Goal: Task Accomplishment & Management: Use online tool/utility

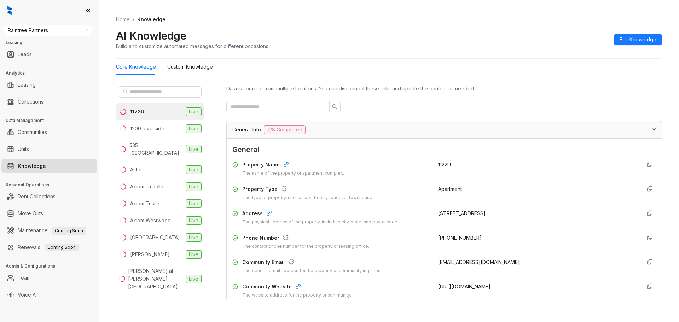
click at [45, 164] on link "Knowledge" at bounding box center [32, 166] width 28 height 14
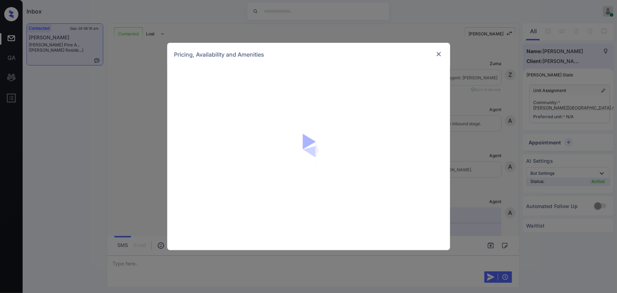
scroll to position [468, 0]
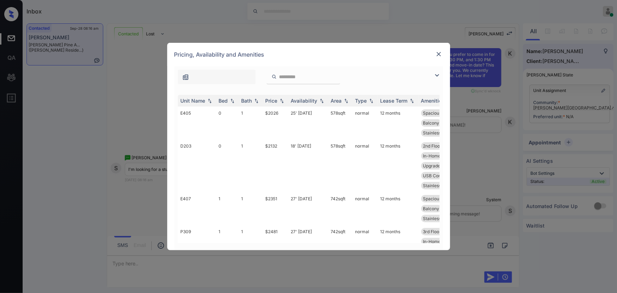
click at [437, 74] on img at bounding box center [437, 75] width 8 height 8
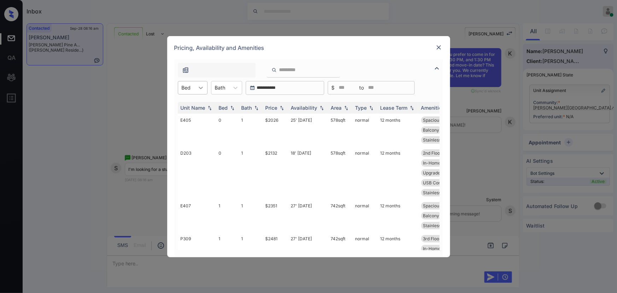
click at [202, 87] on icon at bounding box center [201, 88] width 4 height 2
drag, startPoint x: 191, startPoint y: 106, endPoint x: 219, endPoint y: 89, distance: 33.0
click at [192, 106] on div "0" at bounding box center [193, 105] width 30 height 13
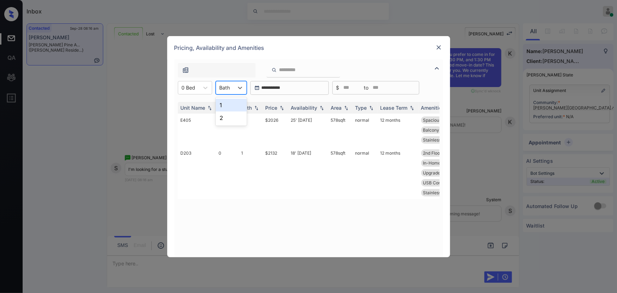
click at [221, 88] on div at bounding box center [225, 87] width 11 height 7
click at [220, 101] on div "1" at bounding box center [231, 105] width 31 height 13
click at [309, 120] on td "25' [DATE]" at bounding box center [308, 130] width 40 height 33
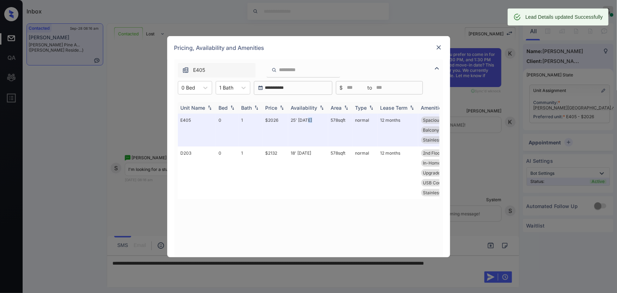
click at [281, 108] on img at bounding box center [281, 107] width 7 height 5
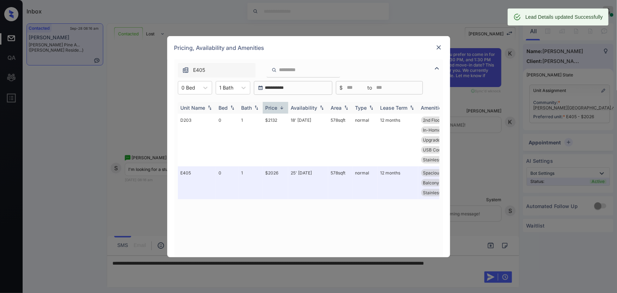
click at [281, 108] on img at bounding box center [281, 107] width 7 height 5
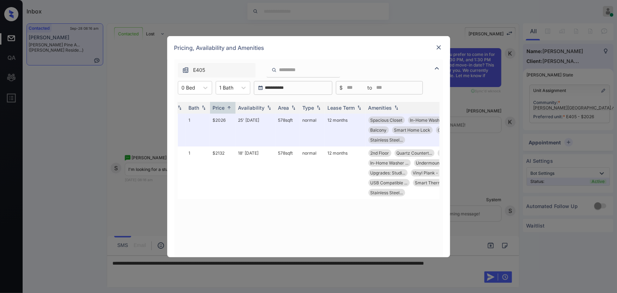
scroll to position [0, 54]
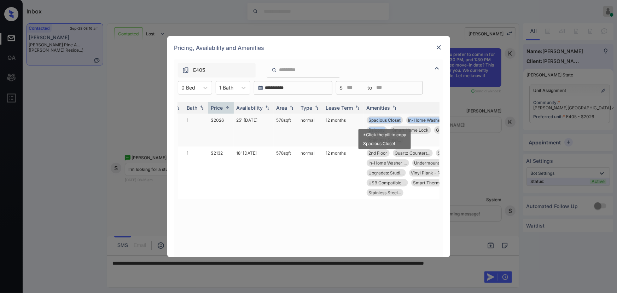
copy div "Spacious Closet In-Home Washer ... 4th Floor Balcony"
drag, startPoint x: 385, startPoint y: 130, endPoint x: 367, endPoint y: 120, distance: 20.7
click at [367, 120] on div "Spacious Closet In-Home Washer ... 4th Floor Balcony Smart Home Lock Gas range …" at bounding box center [428, 129] width 123 height 27
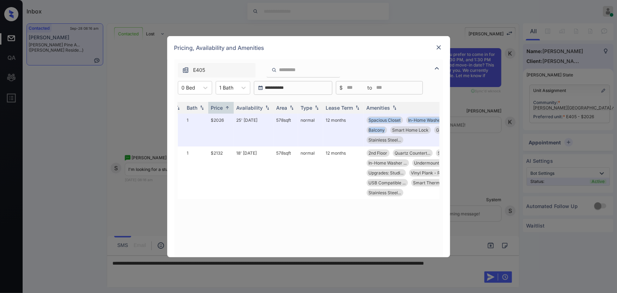
click at [436, 46] on img at bounding box center [438, 47] width 7 height 7
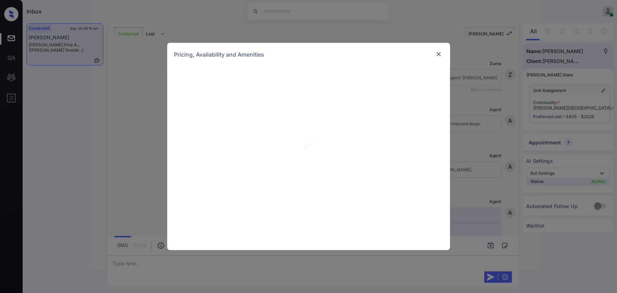
scroll to position [679, 0]
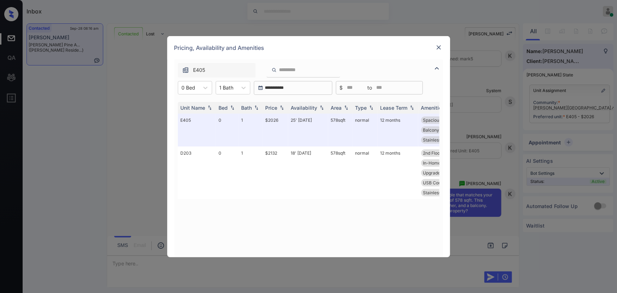
click at [439, 45] on img at bounding box center [438, 47] width 7 height 7
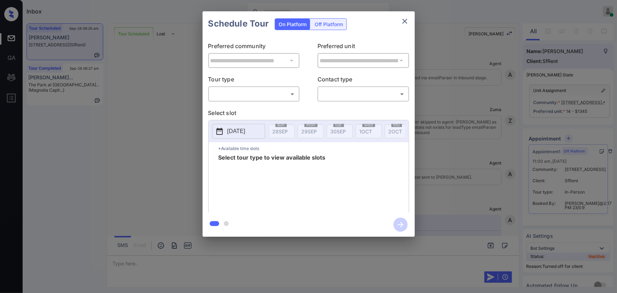
scroll to position [2736, 0]
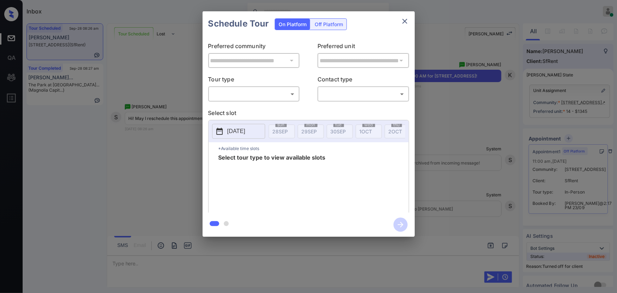
click at [237, 92] on body "Inbox Kenneth Umali Online Set yourself offline Set yourself on break Profile S…" at bounding box center [308, 146] width 617 height 293
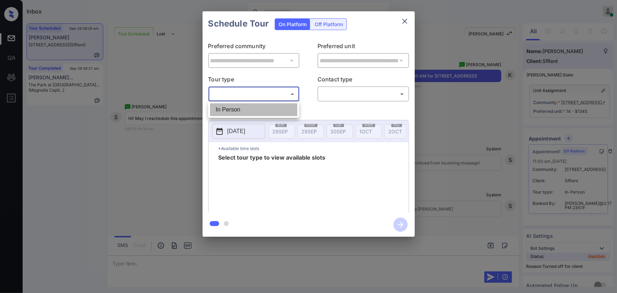
click at [236, 106] on li "In Person" at bounding box center [253, 109] width 87 height 13
type input "********"
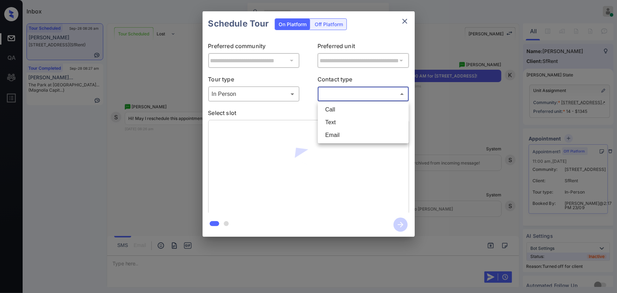
click at [324, 94] on body "Inbox Kenneth Umali Online Set yourself offline Set yourself on break Profile S…" at bounding box center [308, 146] width 617 height 293
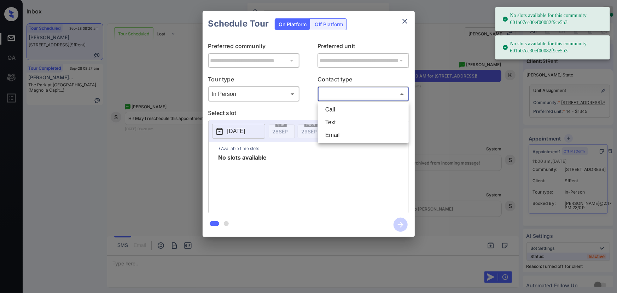
click at [331, 120] on li "Text" at bounding box center [363, 122] width 87 height 13
type input "****"
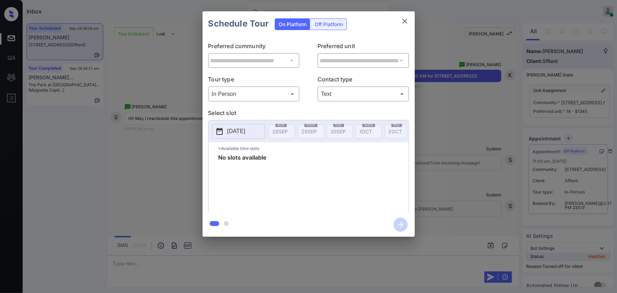
click at [244, 128] on p "[DATE]" at bounding box center [236, 131] width 18 height 8
click at [405, 21] on icon "close" at bounding box center [405, 21] width 8 height 8
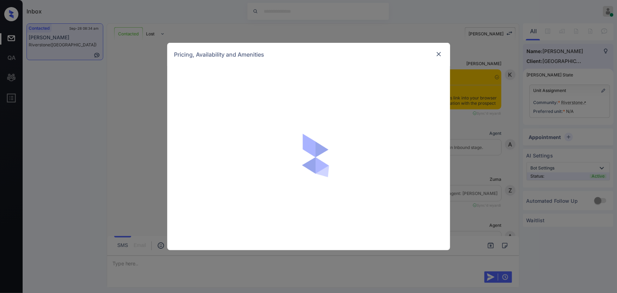
scroll to position [1230, 0]
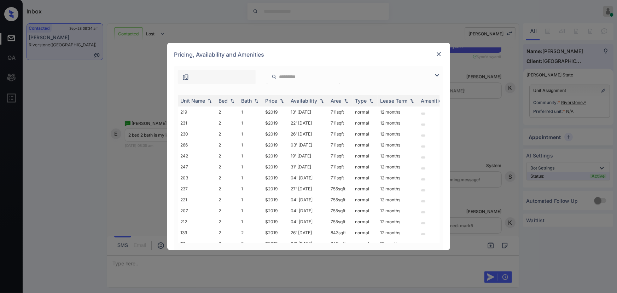
click at [438, 75] on img at bounding box center [437, 75] width 8 height 8
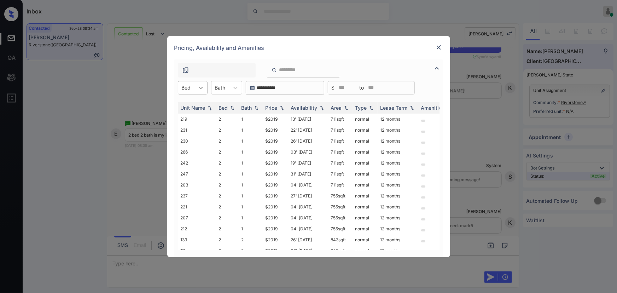
click at [201, 89] on icon at bounding box center [200, 87] width 7 height 7
drag, startPoint x: 188, startPoint y: 106, endPoint x: 235, endPoint y: 93, distance: 48.5
click at [189, 106] on div "2" at bounding box center [193, 105] width 30 height 13
click at [237, 87] on icon at bounding box center [240, 87] width 7 height 7
click at [224, 118] on div "2" at bounding box center [231, 117] width 31 height 13
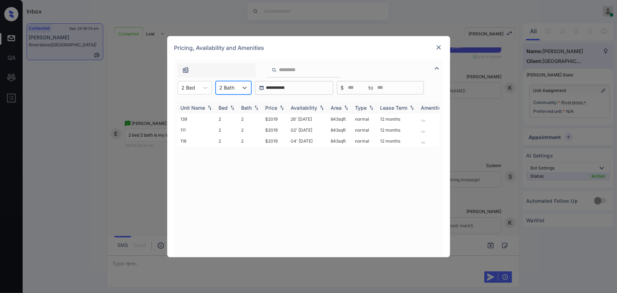
click at [273, 109] on div "Price" at bounding box center [272, 108] width 12 height 6
copy td "843 sqft"
drag, startPoint x: 348, startPoint y: 120, endPoint x: 329, endPoint y: 119, distance: 19.5
click at [329, 119] on td "843 sqft" at bounding box center [340, 119] width 24 height 11
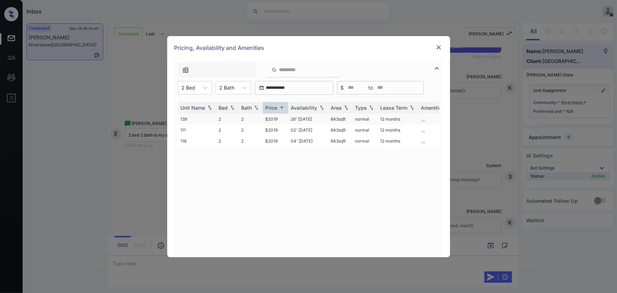
click at [274, 119] on td "$2019" at bounding box center [275, 119] width 25 height 11
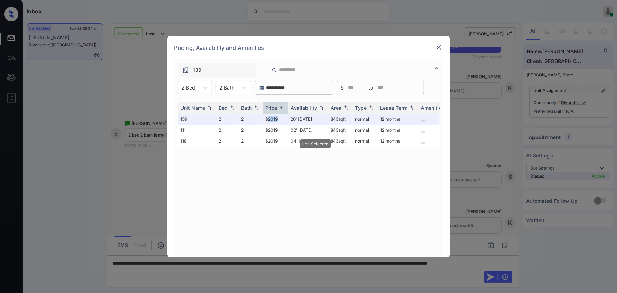
click at [439, 48] on img at bounding box center [438, 47] width 7 height 7
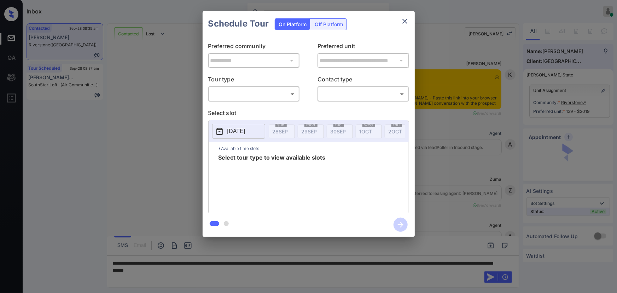
scroll to position [1348, 0]
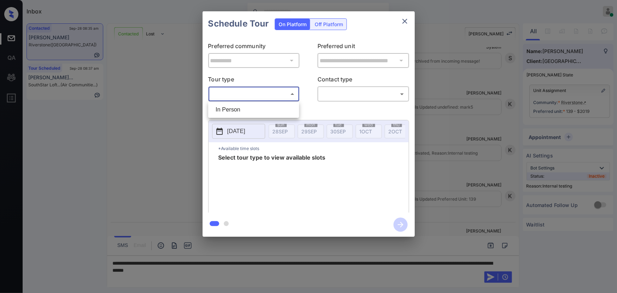
click at [246, 99] on body "Inbox [PERSON_NAME] Online Set yourself offline Set yourself on break Profile S…" at bounding box center [308, 146] width 617 height 293
drag, startPoint x: 238, startPoint y: 110, endPoint x: 304, endPoint y: 106, distance: 65.6
click at [242, 110] on li "In Person" at bounding box center [253, 109] width 87 height 13
type input "********"
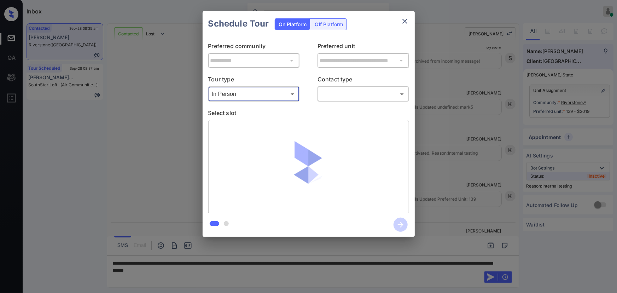
click at [340, 94] on body "Inbox [PERSON_NAME] Online Set yourself offline Set yourself on break Profile S…" at bounding box center [308, 146] width 617 height 293
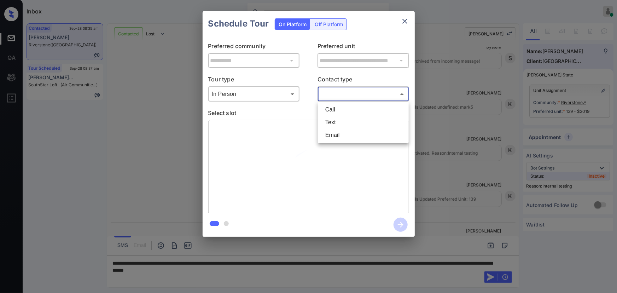
click at [335, 122] on li "Text" at bounding box center [363, 122] width 87 height 13
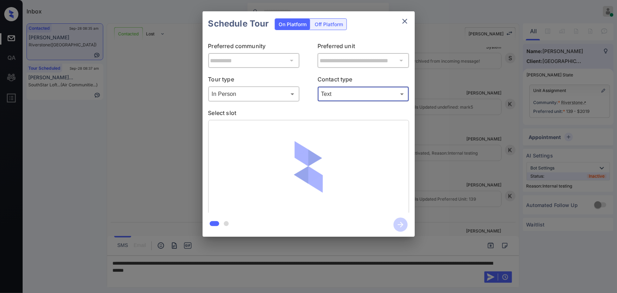
type input "****"
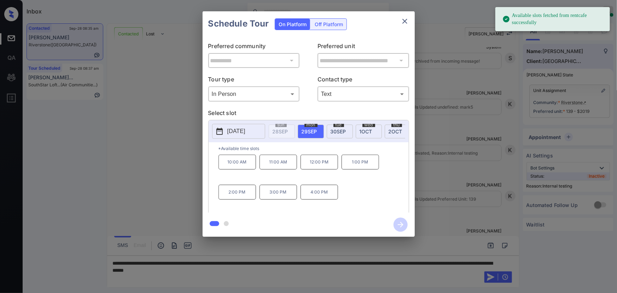
click at [311, 131] on span "[DATE]" at bounding box center [310, 131] width 16 height 6
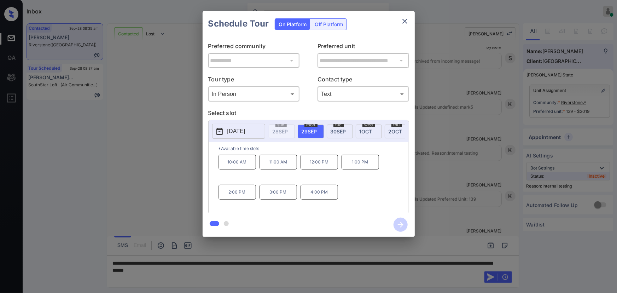
click at [166, 165] on div "**********" at bounding box center [308, 124] width 617 height 248
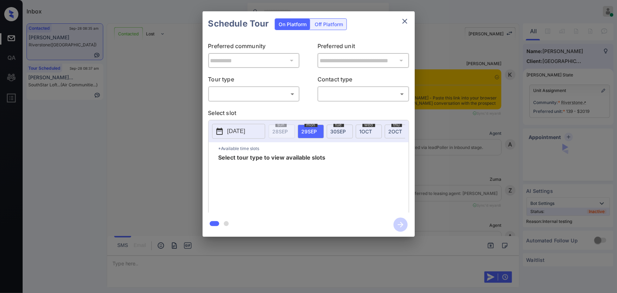
scroll to position [1447, 0]
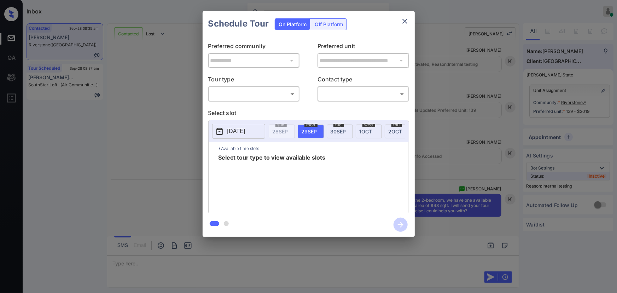
click at [254, 96] on body "Inbox Kenneth Umali Online Set yourself offline Set yourself on break Profile S…" at bounding box center [308, 146] width 617 height 293
click at [244, 110] on li "In Person" at bounding box center [253, 109] width 87 height 13
type input "********"
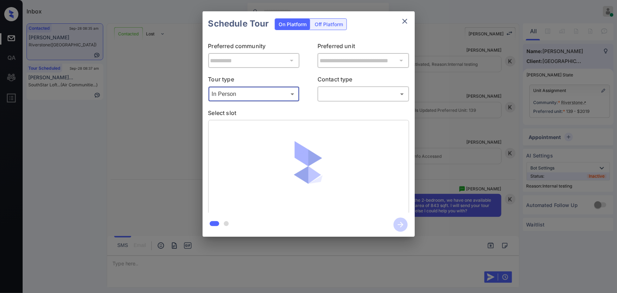
click at [339, 97] on body "Inbox Kenneth Umali Online Set yourself offline Set yourself on break Profile S…" at bounding box center [308, 146] width 617 height 293
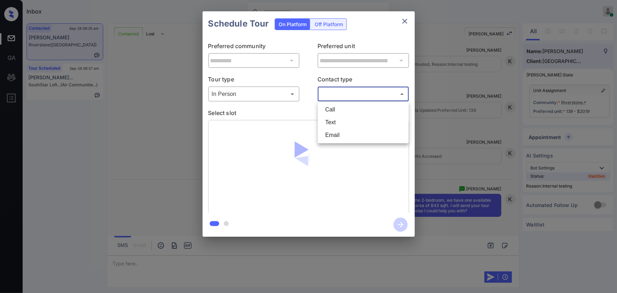
click at [332, 120] on li "Text" at bounding box center [363, 122] width 87 height 13
type input "****"
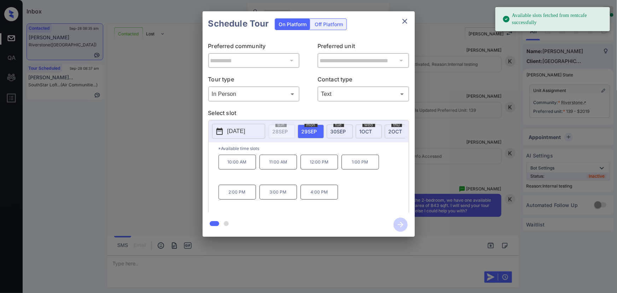
click at [310, 130] on span "29 SEP" at bounding box center [310, 131] width 16 height 6
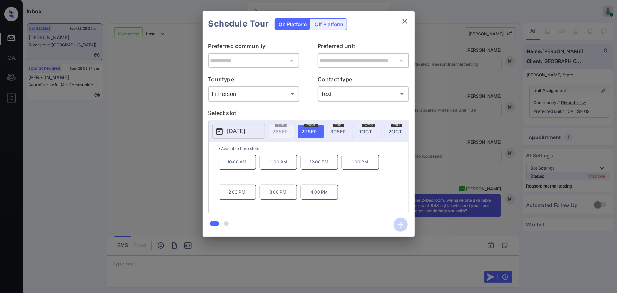
click at [282, 165] on p "11:00 AM" at bounding box center [278, 162] width 37 height 15
click at [397, 225] on icon "button" at bounding box center [401, 225] width 14 height 14
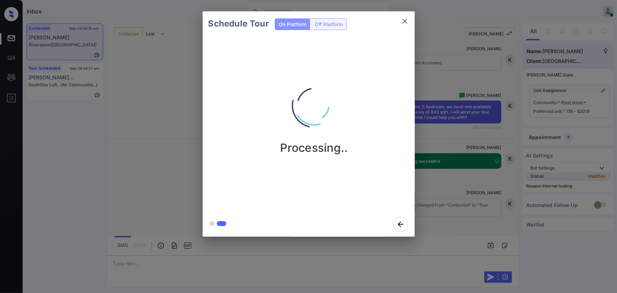
scroll to position [1540, 0]
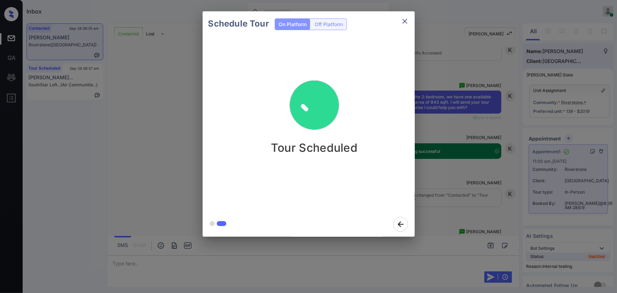
click at [70, 44] on div "Schedule Tour On Platform Off Platform Tour Scheduled" at bounding box center [308, 124] width 617 height 248
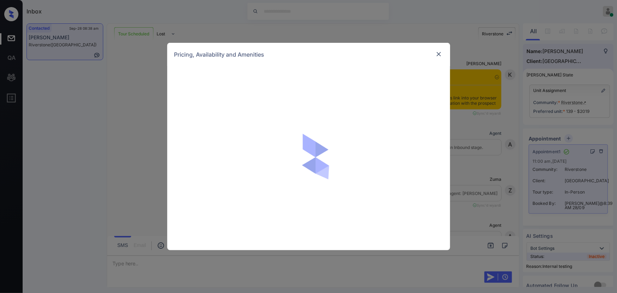
scroll to position [1231, 0]
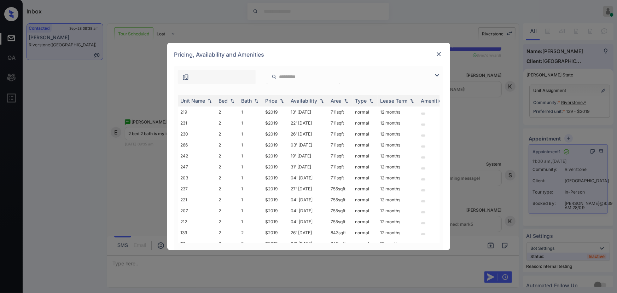
click at [438, 75] on img at bounding box center [437, 75] width 8 height 8
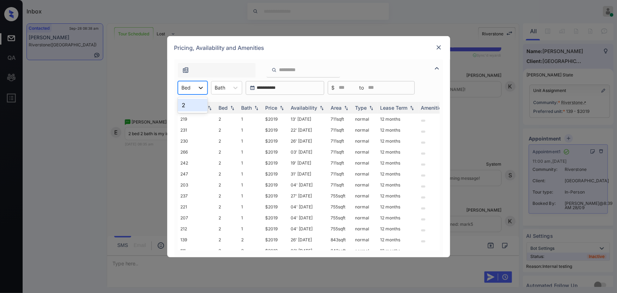
click at [198, 87] on icon at bounding box center [200, 87] width 7 height 7
click at [198, 106] on div "2" at bounding box center [193, 105] width 30 height 13
click at [230, 89] on div "Bath" at bounding box center [225, 87] width 18 height 10
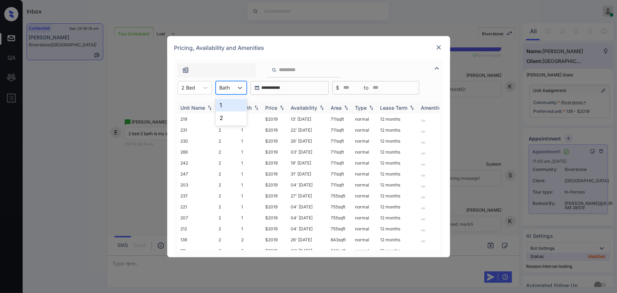
click at [227, 103] on div "1" at bounding box center [231, 105] width 31 height 13
click at [284, 108] on img at bounding box center [281, 107] width 7 height 5
copy tr "$2019 13' Aug 25 711 sqft"
drag, startPoint x: 334, startPoint y: 118, endPoint x: 265, endPoint y: 122, distance: 69.1
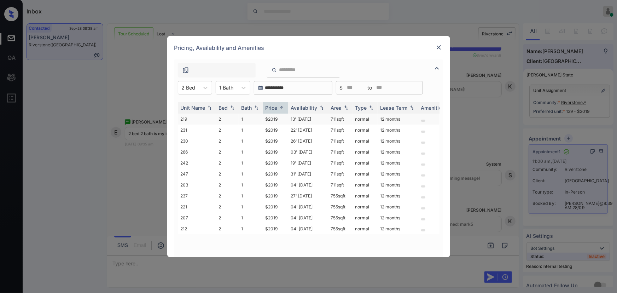
click at [265, 122] on tr "219 2 1 $2019 13' Aug 25 711 sqft normal 12 months" at bounding box center [363, 119] width 370 height 11
click at [438, 46] on img at bounding box center [438, 47] width 7 height 7
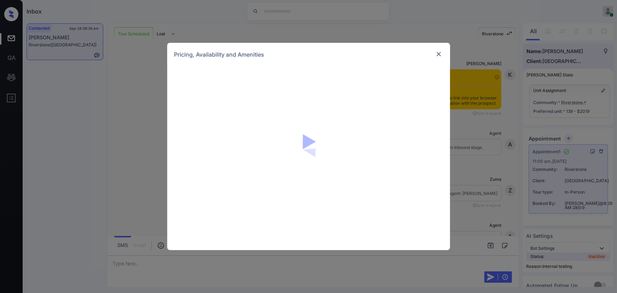
scroll to position [1467, 0]
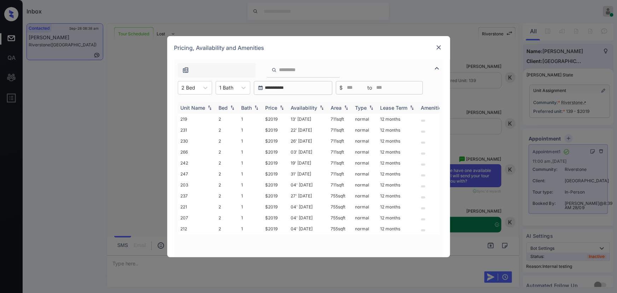
click at [283, 109] on img at bounding box center [281, 107] width 7 height 5
click at [283, 108] on img at bounding box center [281, 107] width 7 height 5
click at [245, 87] on icon at bounding box center [243, 87] width 7 height 7
click at [231, 117] on div "2" at bounding box center [233, 117] width 35 height 13
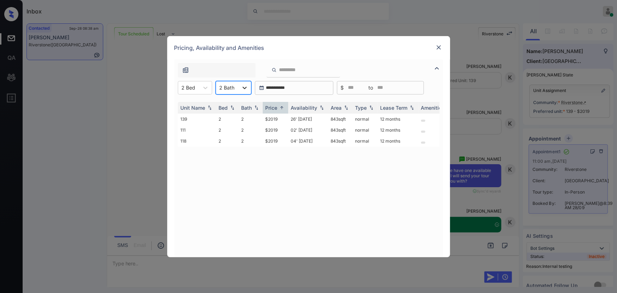
click at [246, 88] on icon at bounding box center [244, 87] width 7 height 7
click at [233, 103] on div "1" at bounding box center [234, 105] width 36 height 13
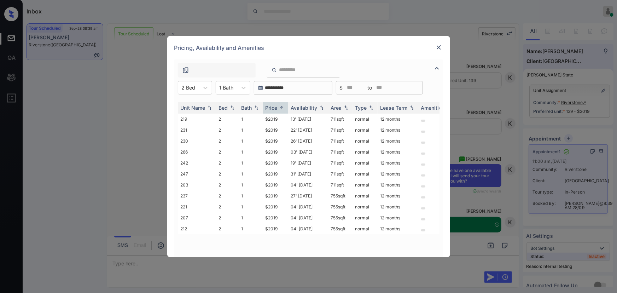
click at [439, 47] on img at bounding box center [438, 47] width 7 height 7
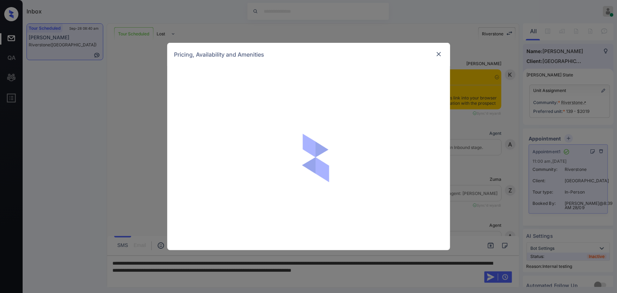
scroll to position [1942, 0]
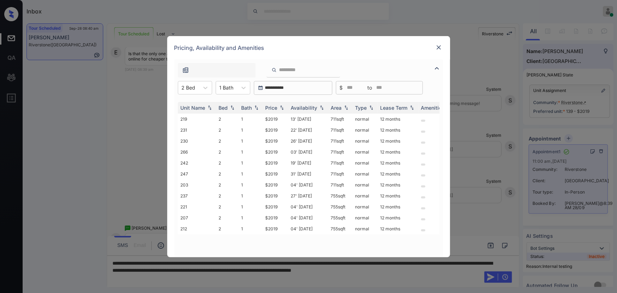
click at [437, 68] on img at bounding box center [437, 68] width 8 height 8
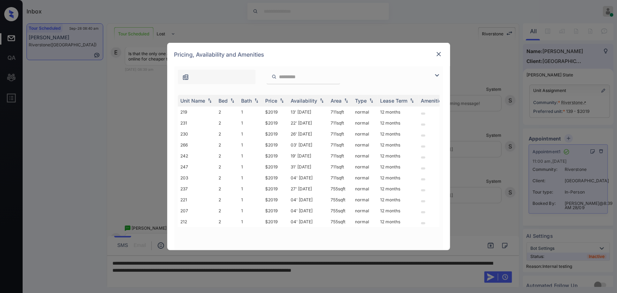
click at [437, 75] on img at bounding box center [437, 75] width 8 height 8
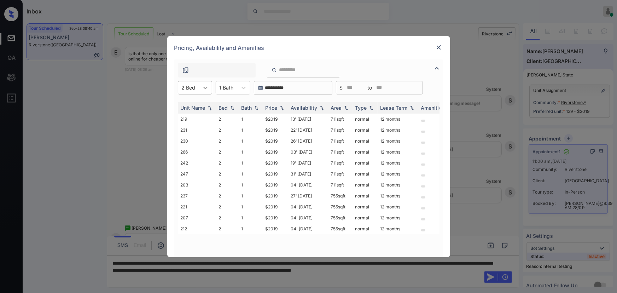
click at [202, 88] on icon at bounding box center [205, 87] width 7 height 7
click at [207, 85] on icon at bounding box center [205, 87] width 7 height 7
click at [244, 283] on div "**********" at bounding box center [308, 146] width 617 height 293
click at [207, 89] on icon at bounding box center [205, 87] width 7 height 7
click at [195, 106] on div "2" at bounding box center [195, 105] width 34 height 13
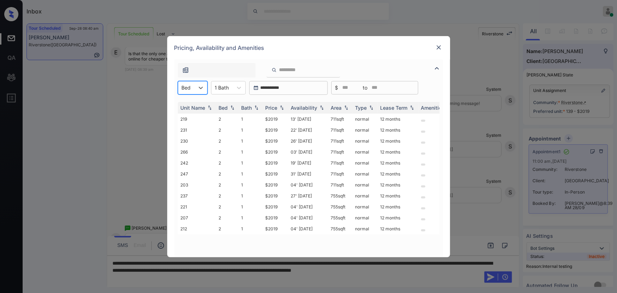
click at [437, 46] on img at bounding box center [438, 47] width 7 height 7
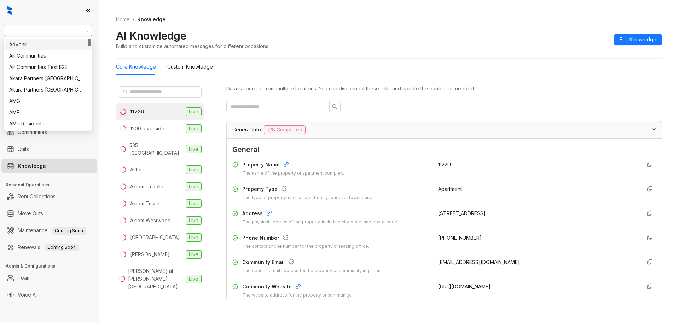
click at [52, 29] on span "Raintree Partners" at bounding box center [48, 30] width 80 height 11
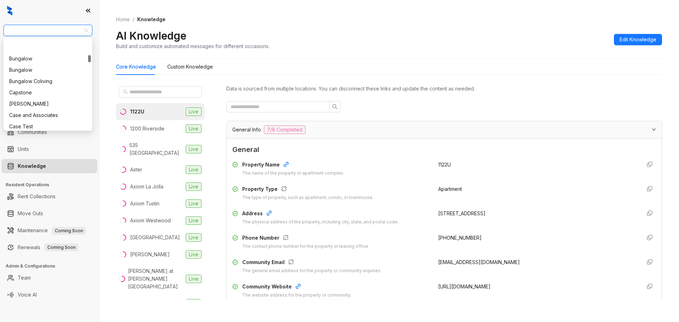
scroll to position [213, 0]
click at [85, 31] on span "Raintree Partners" at bounding box center [48, 30] width 80 height 11
click at [52, 92] on div "Case and Associates" at bounding box center [47, 92] width 77 height 8
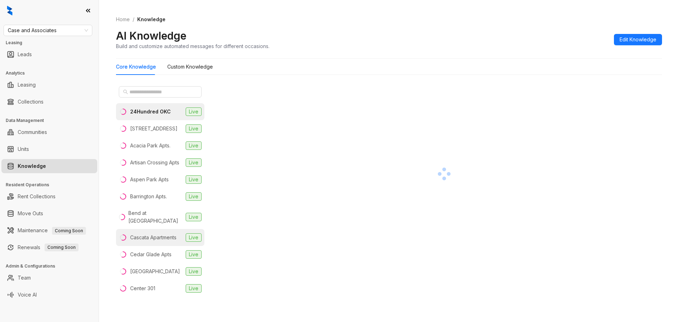
click at [147, 241] on div "Cascata Apartments" at bounding box center [153, 238] width 46 height 8
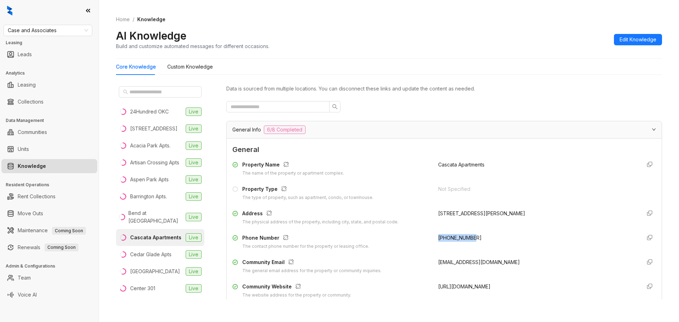
drag, startPoint x: 474, startPoint y: 237, endPoint x: 433, endPoint y: 240, distance: 40.4
click at [438, 240] on div "[PHONE_NUMBER]" at bounding box center [536, 242] width 197 height 16
copy span "[PHONE_NUMBER]"
